Goal: Task Accomplishment & Management: Complete application form

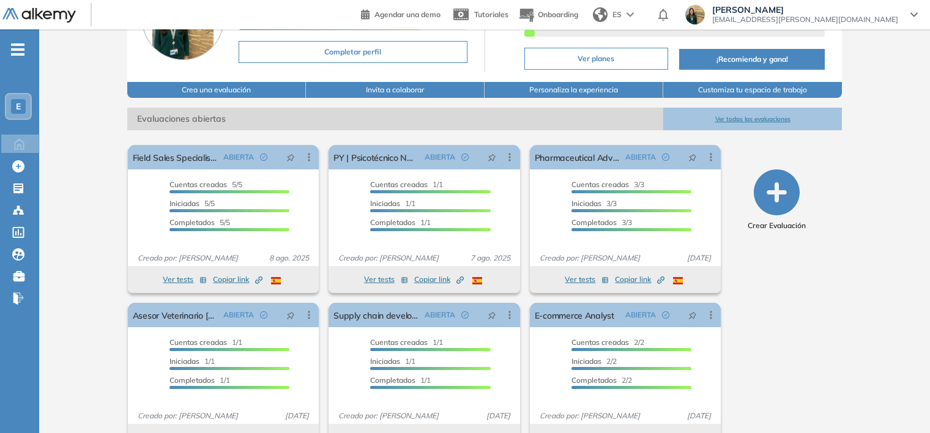
scroll to position [114, 0]
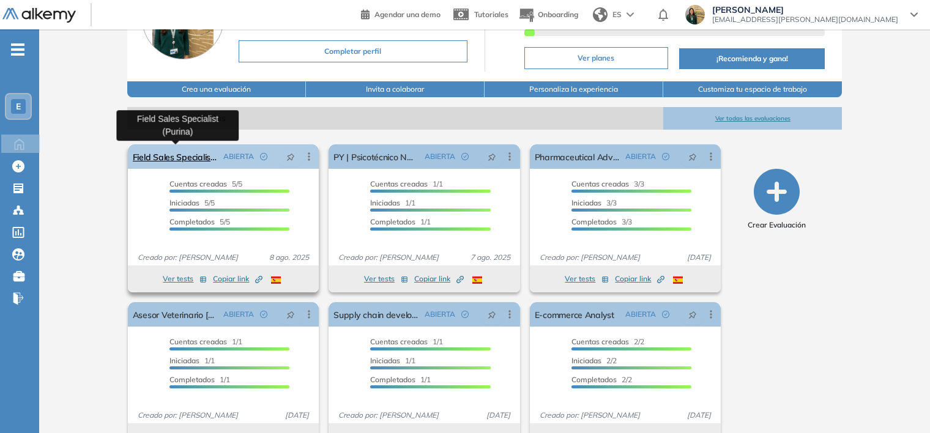
click at [194, 153] on link "Field Sales Specialist (Purina)" at bounding box center [176, 156] width 86 height 24
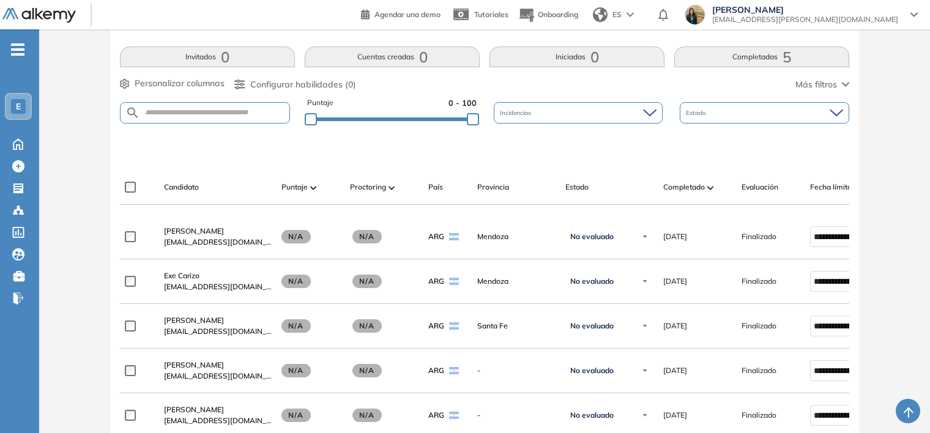
scroll to position [181, 0]
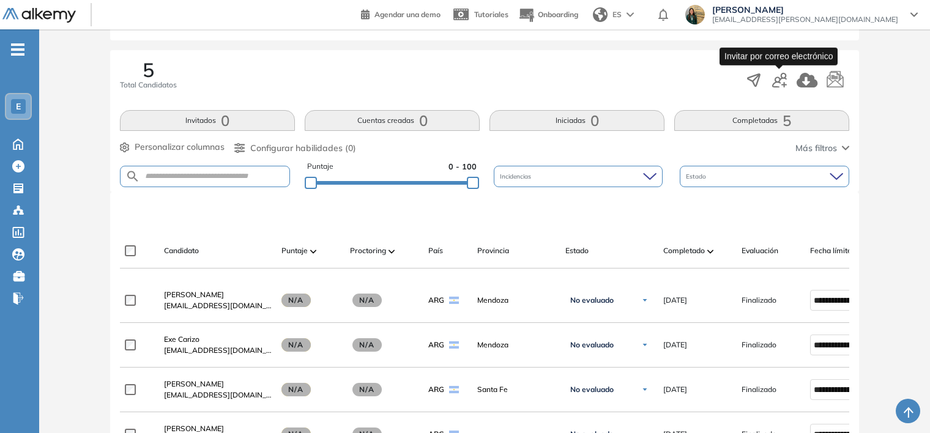
click at [778, 83] on icon "button" at bounding box center [779, 80] width 15 height 15
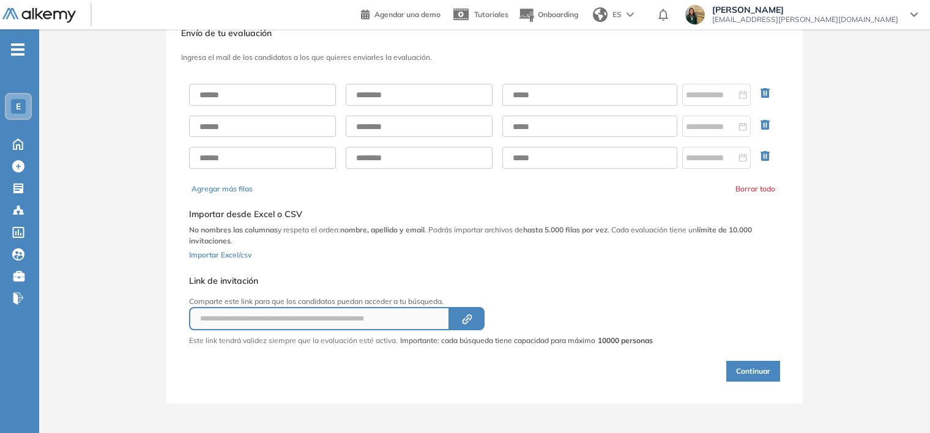
scroll to position [39, 0]
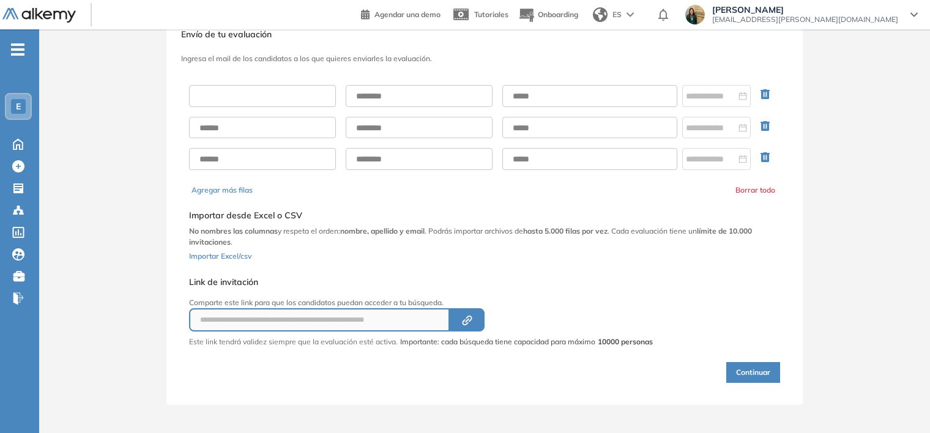
click at [296, 93] on input "text" at bounding box center [262, 96] width 147 height 22
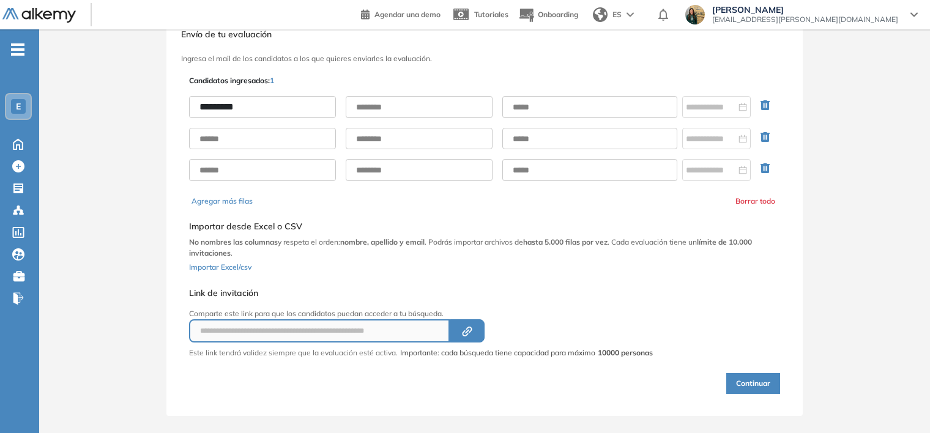
type input "********"
click at [379, 97] on input "text" at bounding box center [419, 107] width 147 height 22
type input "****"
click at [529, 108] on input "text" at bounding box center [589, 107] width 175 height 22
paste input "**********"
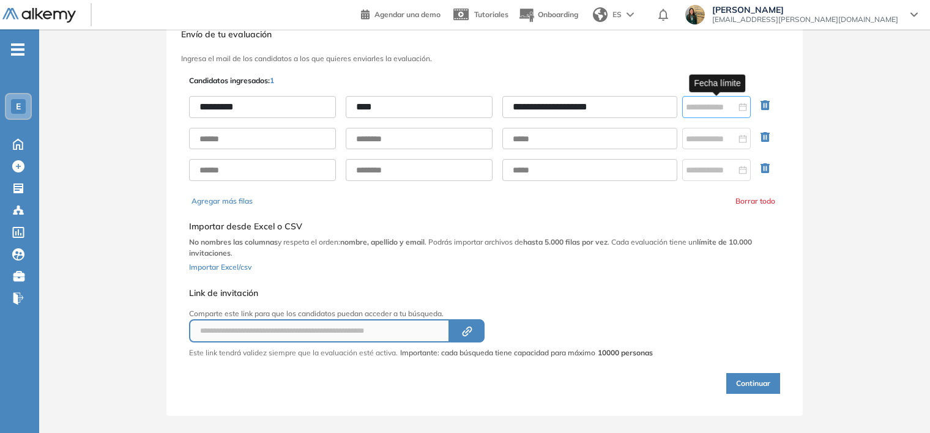
type input "**********"
click at [735, 110] on input at bounding box center [711, 106] width 50 height 13
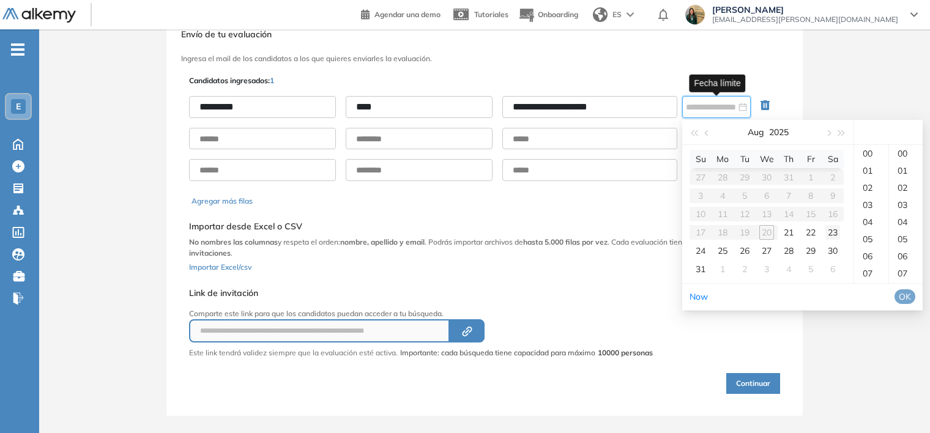
click at [832, 230] on div "23" at bounding box center [832, 232] width 15 height 15
click at [867, 162] on div "21" at bounding box center [871, 153] width 34 height 17
click at [905, 162] on div "00" at bounding box center [906, 153] width 34 height 17
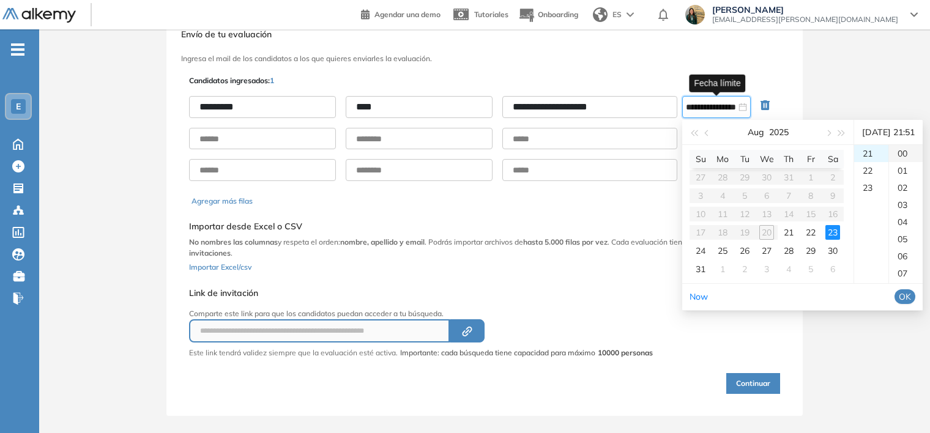
type input "**********"
click at [908, 303] on span "OK" at bounding box center [904, 296] width 12 height 13
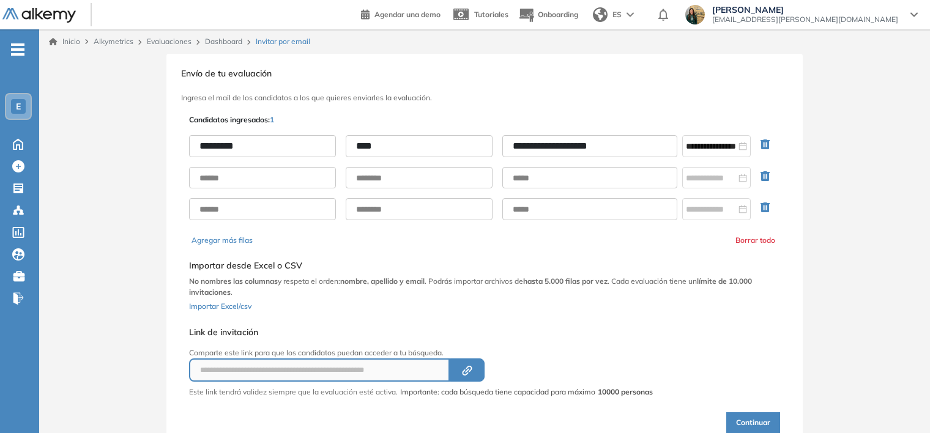
click at [750, 418] on button "Continuar" at bounding box center [753, 422] width 54 height 21
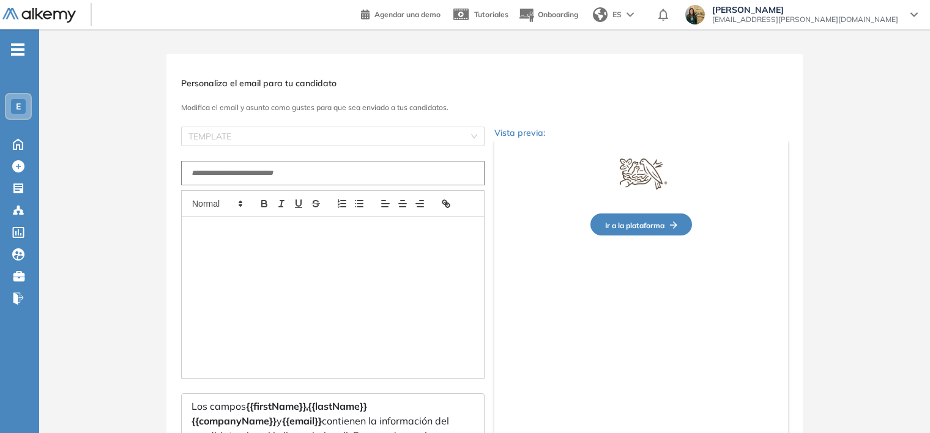
type input "**********"
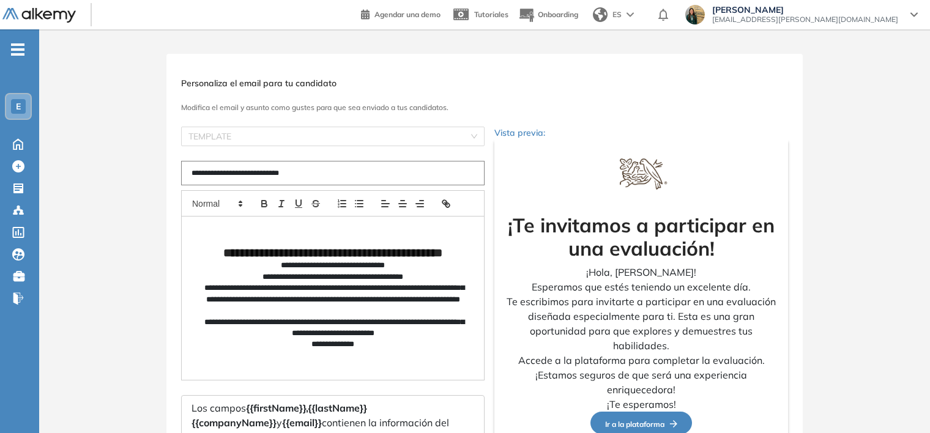
scroll to position [118, 0]
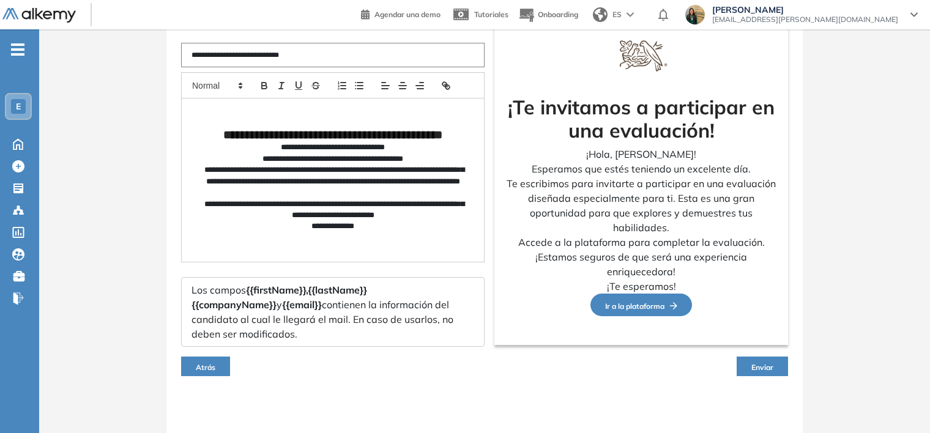
click at [776, 363] on button "Enviar" at bounding box center [761, 367] width 51 height 20
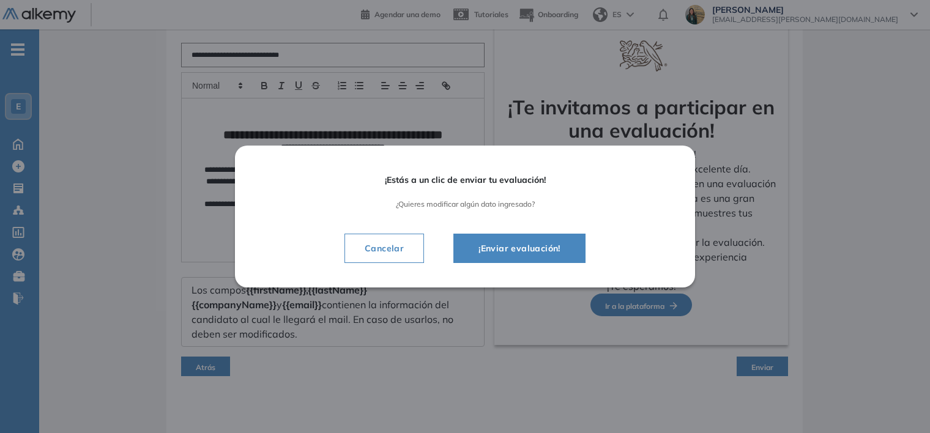
click at [537, 239] on button "¡Enviar evaluación!" at bounding box center [519, 248] width 132 height 29
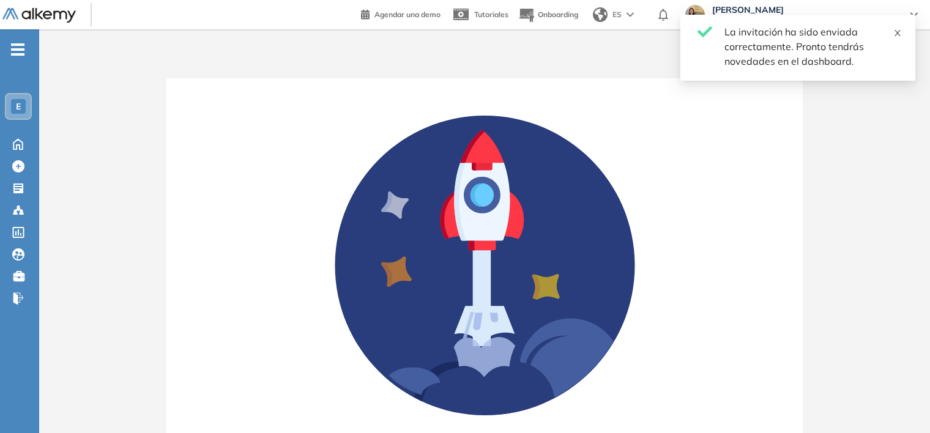
click at [897, 32] on icon "close" at bounding box center [897, 33] width 9 height 9
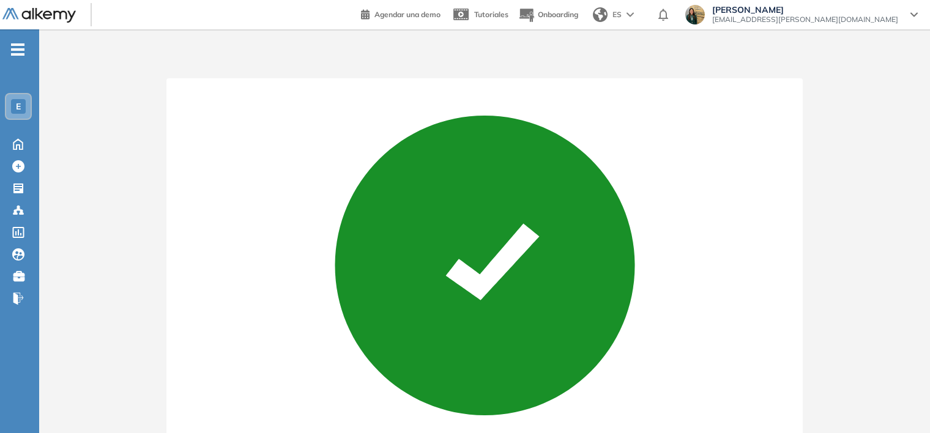
scroll to position [106, 0]
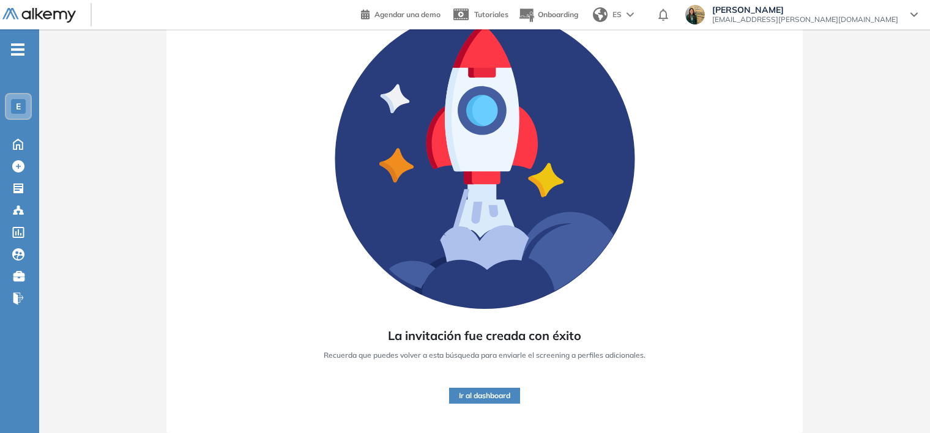
click at [500, 394] on button "Ir al dashboard" at bounding box center [484, 396] width 71 height 16
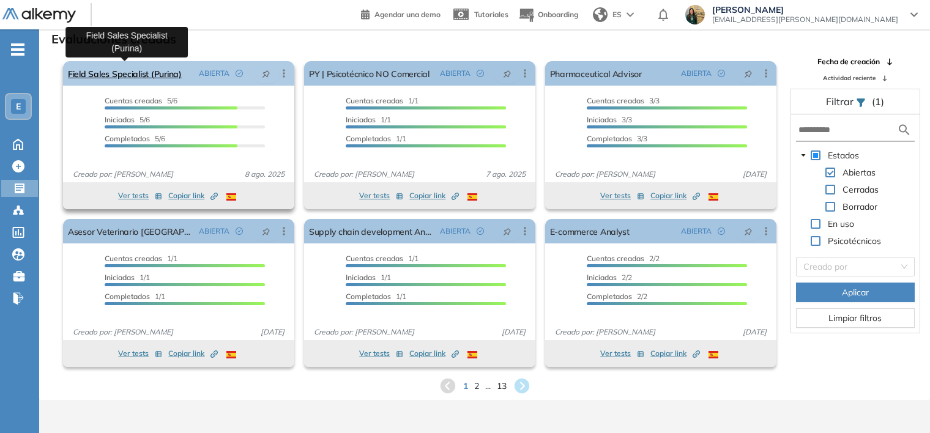
click at [169, 77] on link "Field Sales Specialist (Purina)" at bounding box center [125, 73] width 114 height 24
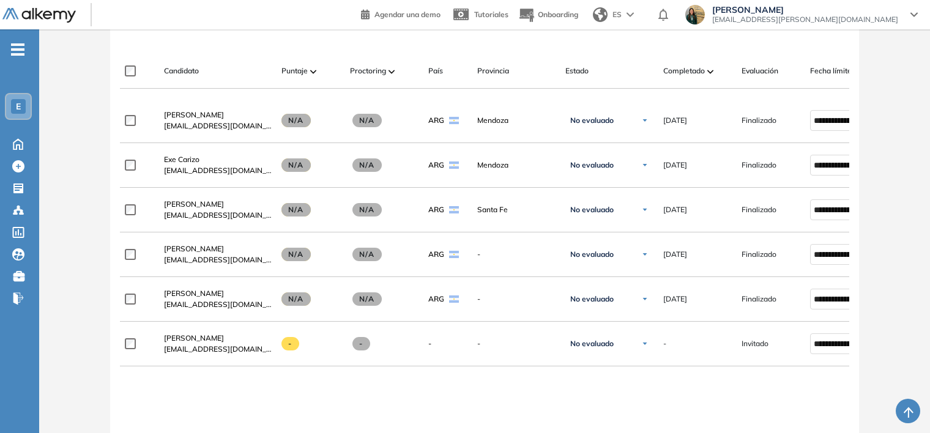
scroll to position [362, 0]
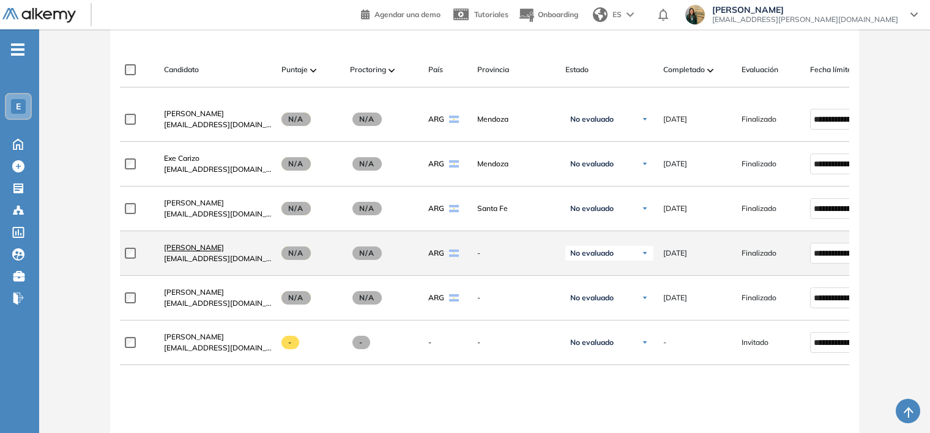
click at [199, 250] on span "[PERSON_NAME]" at bounding box center [194, 247] width 60 height 9
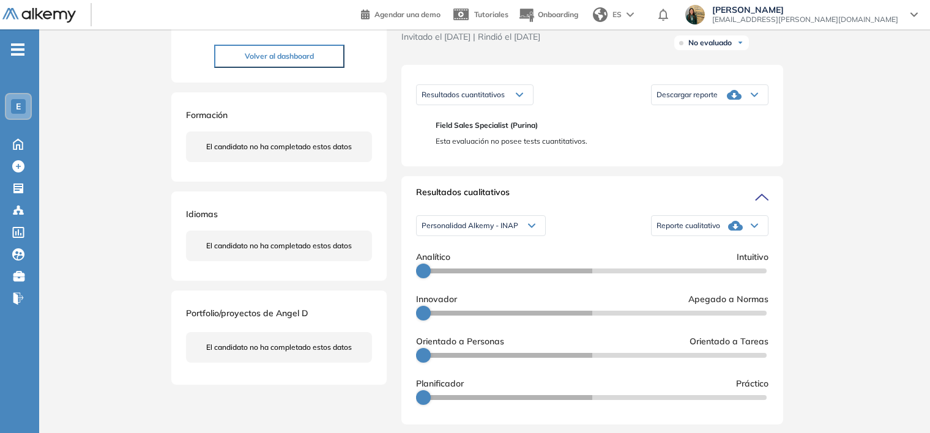
scroll to position [108, 0]
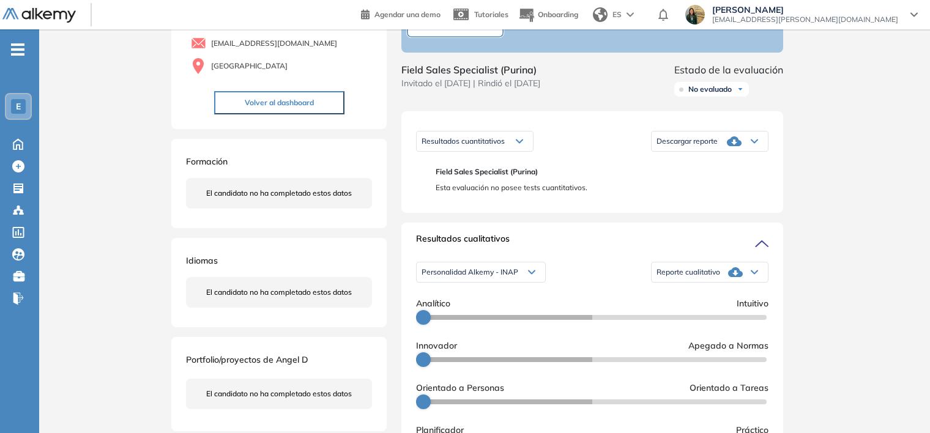
click at [733, 149] on icon at bounding box center [734, 141] width 15 height 15
click at [725, 167] on li "Descargar informe completo" at bounding box center [702, 161] width 91 height 12
